Goal: Contribute content: Add original content to the website for others to see

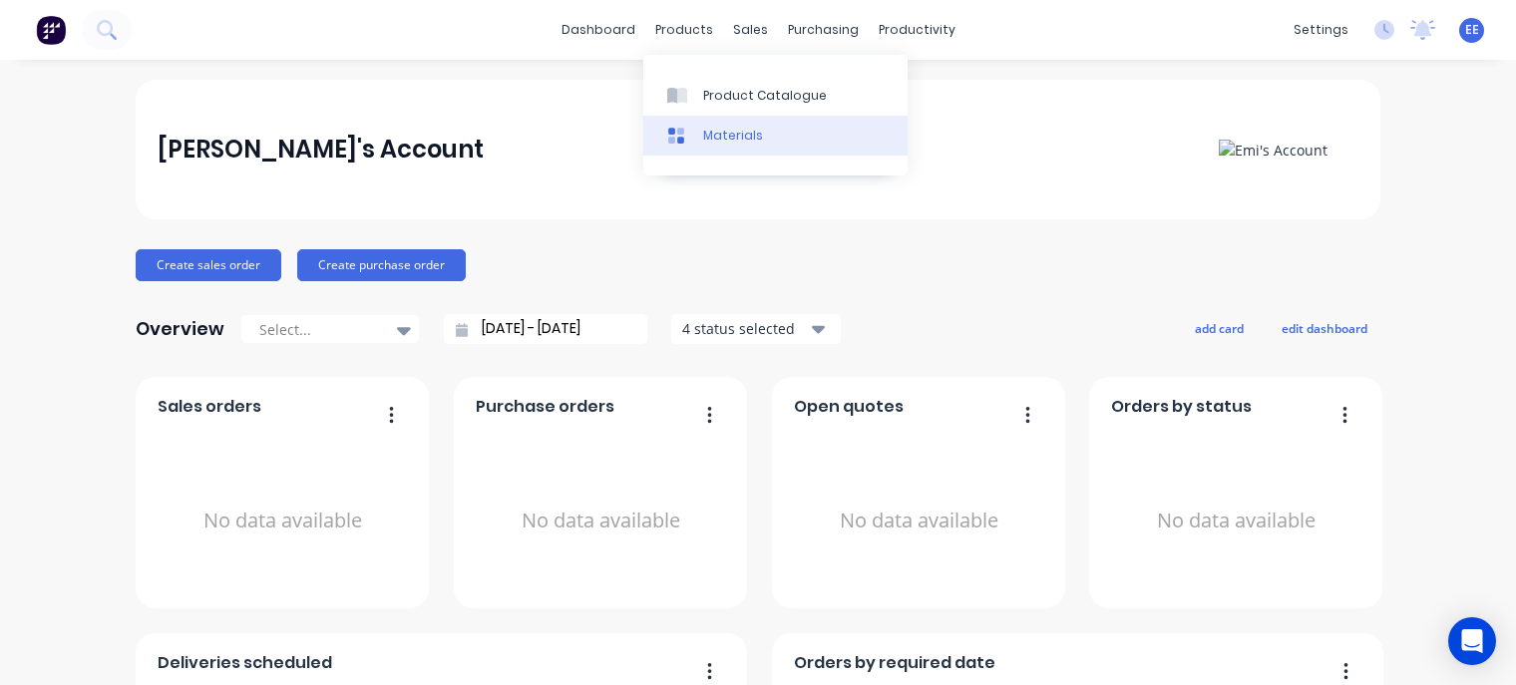
click at [703, 144] on div "Materials" at bounding box center [733, 136] width 60 height 18
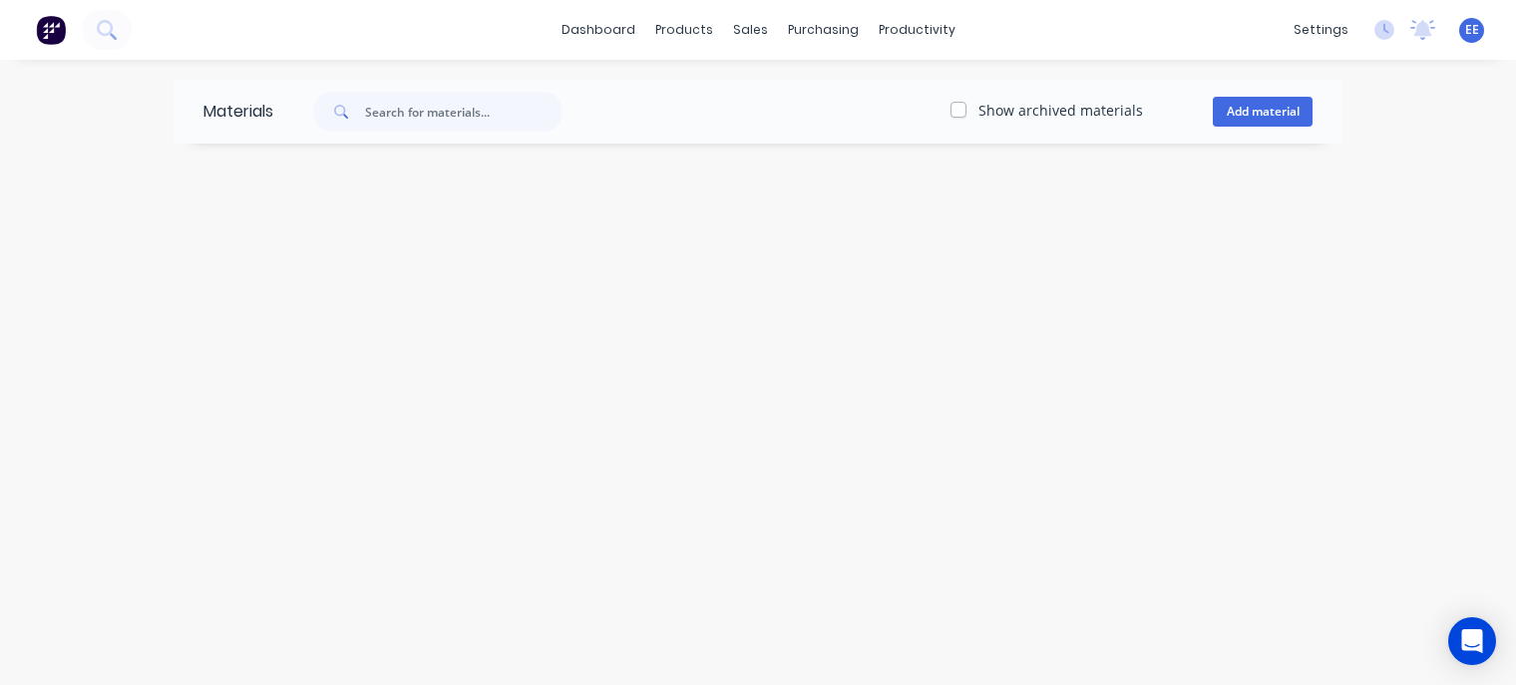
click at [220, 118] on div "Materials" at bounding box center [224, 112] width 100 height 64
click at [415, 105] on input "text" at bounding box center [464, 112] width 198 height 40
click at [979, 111] on label "Show archived materials" at bounding box center [1061, 110] width 165 height 21
click at [967, 111] on input "Show archived materials" at bounding box center [959, 109] width 16 height 19
click at [979, 111] on label "Show archived materials" at bounding box center [1061, 110] width 165 height 21
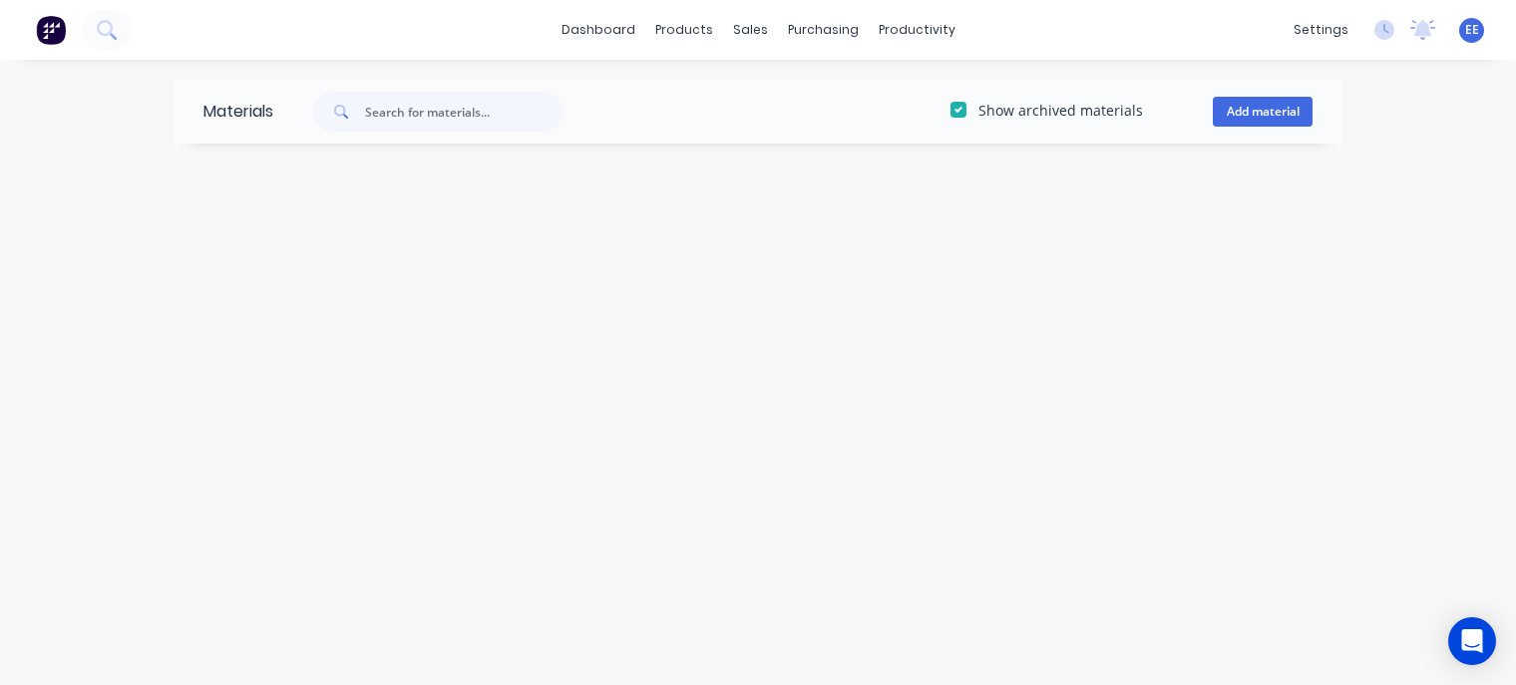
click at [967, 111] on input "Show archived materials" at bounding box center [959, 109] width 16 height 19
checkbox input "false"
click at [355, 117] on span at bounding box center [339, 112] width 52 height 40
click at [396, 105] on input "text" at bounding box center [464, 112] width 198 height 40
click at [1265, 107] on button "Add material" at bounding box center [1263, 112] width 100 height 30
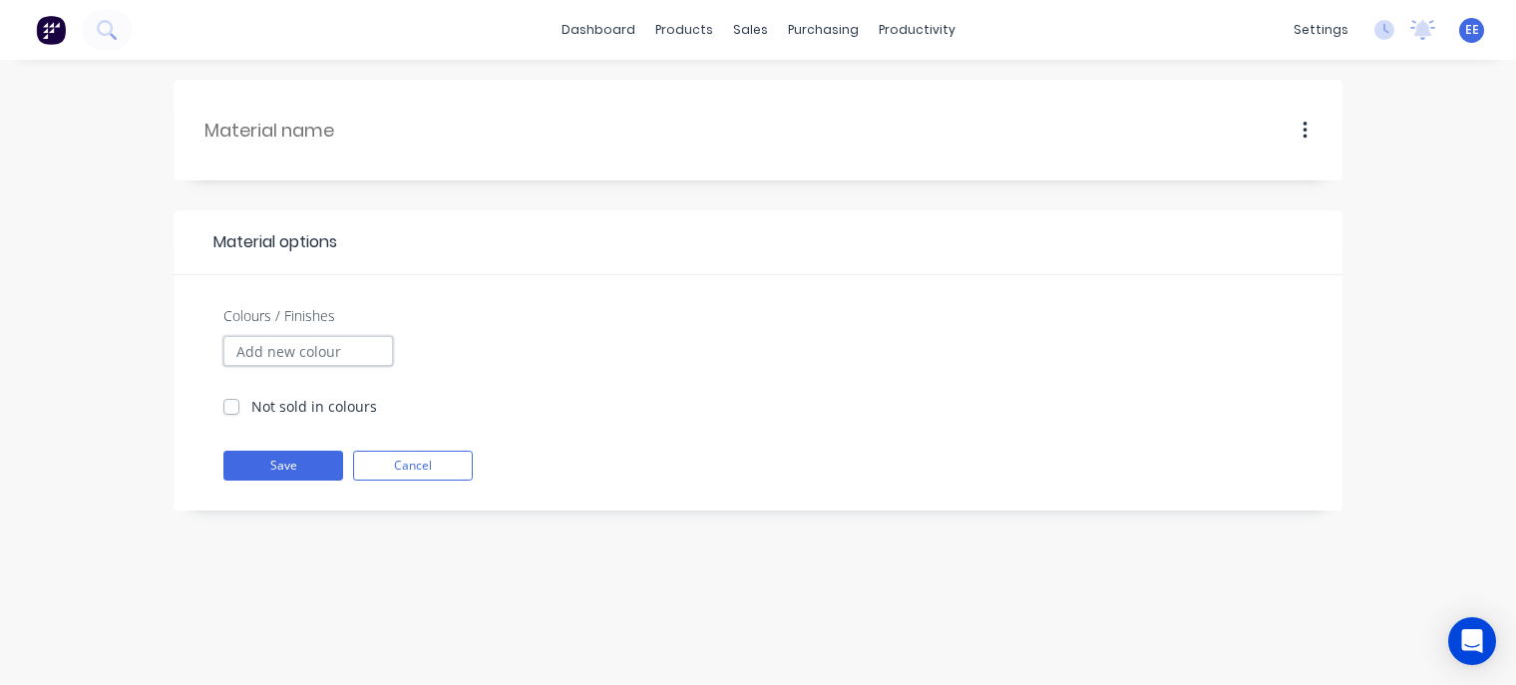
click at [342, 356] on input "Colours / Finishes" at bounding box center [308, 351] width 170 height 30
